Goal: Entertainment & Leisure: Consume media (video, audio)

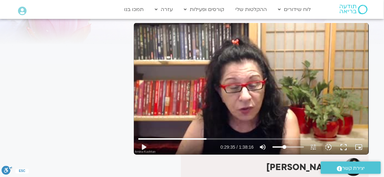
click at [247, 86] on div "Skip Ad 1:36:54 play_arrow 0:29:35 / 1:38:16 volume_up Mute tune Resolution Aut…" at bounding box center [251, 89] width 235 height 132
click at [345, 145] on button "fullscreen" at bounding box center [343, 147] width 15 height 15
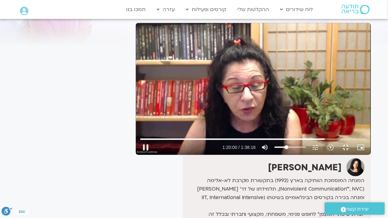
type input "4800.442314"
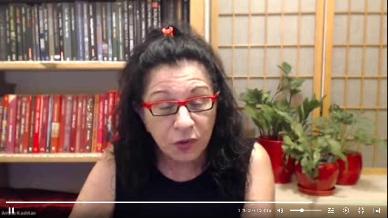
type input "75.9659090909091"
click at [313, 177] on input "Volume" at bounding box center [306, 211] width 32 height 4
type input "4801.506327"
type input "72.3295454545455"
type input "4801.685129"
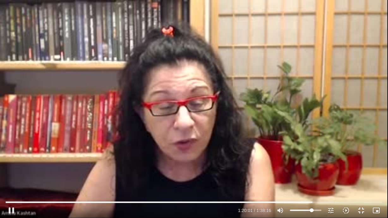
type input "100"
type input "4802.086849"
drag, startPoint x: 312, startPoint y: 212, endPoint x: 325, endPoint y: 210, distance: 13.6
type input "100"
click at [321, 177] on input "Volume" at bounding box center [306, 211] width 32 height 4
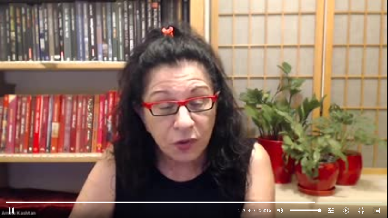
click at [301, 176] on div "Skip Ad 1:14:25 pause 1:20:40 / 1:38:16 volume_up Mute tune Resolution Auto 240…" at bounding box center [194, 109] width 388 height 218
type input "4840.707203"
